Goal: Find specific page/section: Find specific page/section

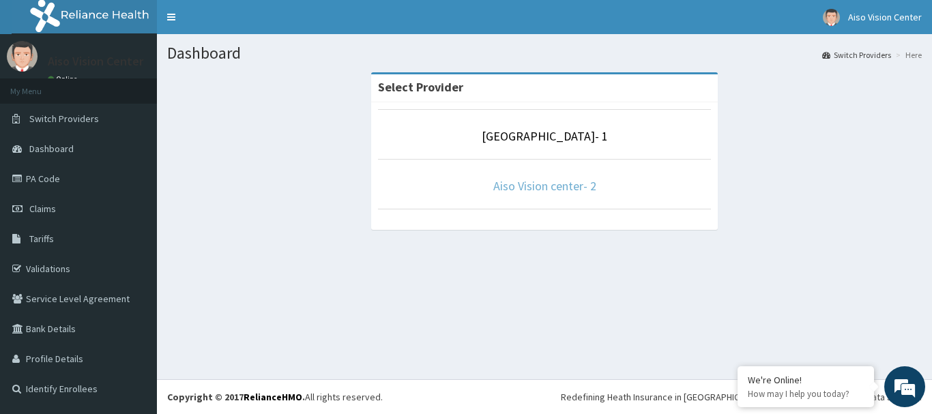
click at [549, 188] on link "Aiso Vision center- 2" at bounding box center [544, 186] width 103 height 16
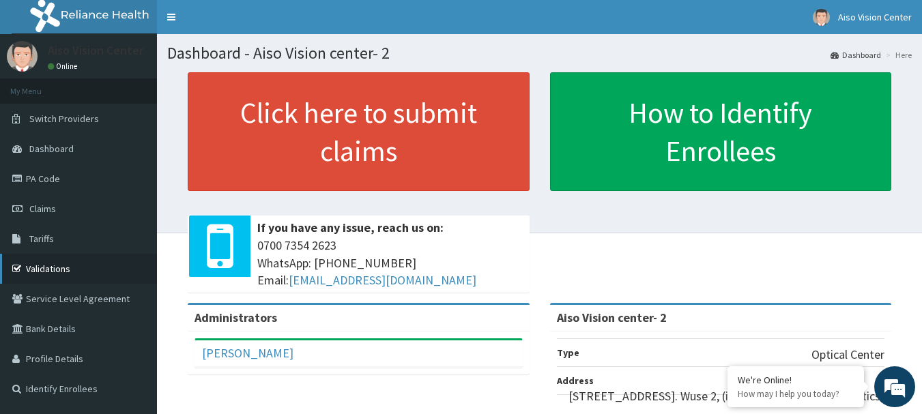
click at [44, 267] on link "Validations" at bounding box center [78, 269] width 157 height 30
